Goal: Navigation & Orientation: Find specific page/section

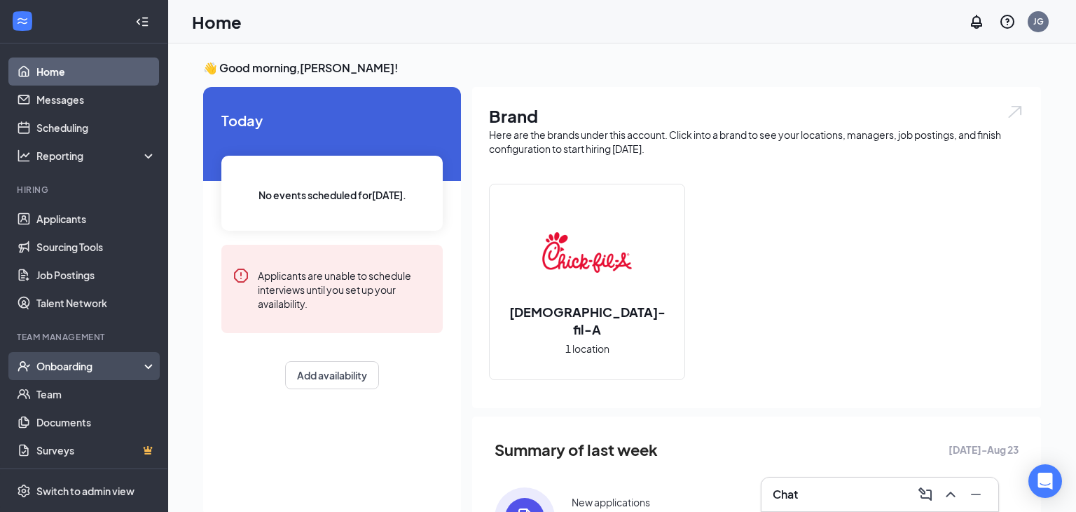
click at [67, 367] on div "Onboarding" at bounding box center [90, 366] width 108 height 14
click at [81, 397] on link "Overview" at bounding box center [96, 394] width 120 height 28
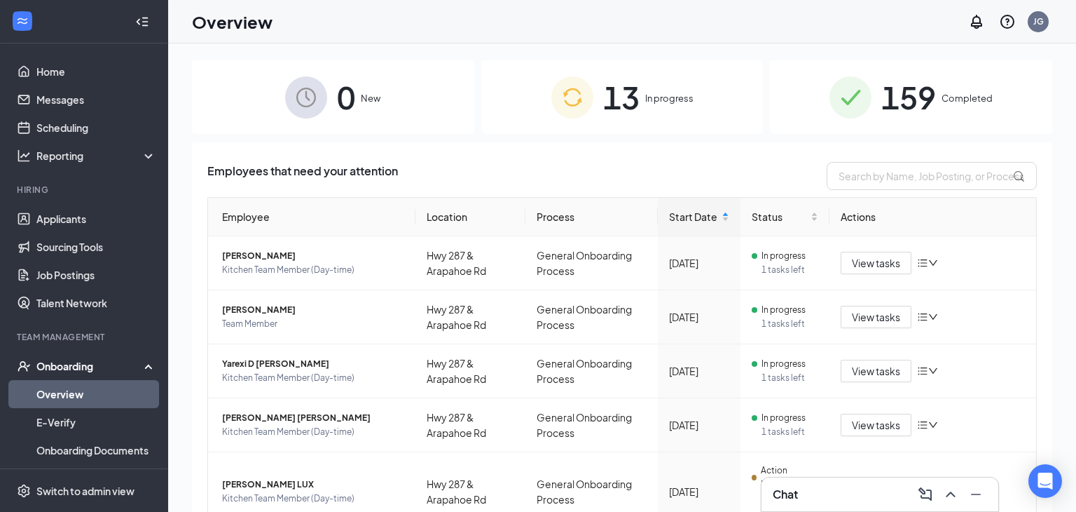
click at [102, 362] on div "Onboarding" at bounding box center [90, 366] width 108 height 14
click at [99, 364] on div "Onboarding" at bounding box center [90, 366] width 108 height 14
click at [43, 228] on link "Applicants" at bounding box center [96, 219] width 120 height 28
